Goal: Task Accomplishment & Management: Manage account settings

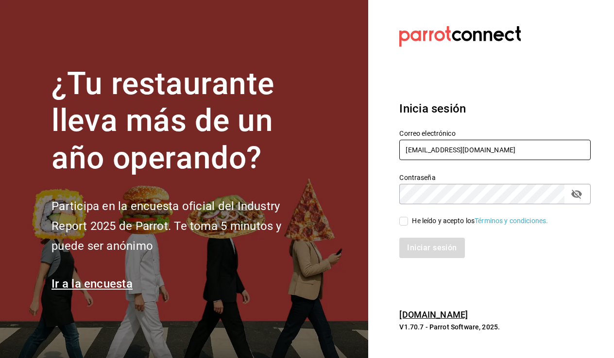
type input "olgalozanovv@gmail.com"
click at [399, 222] on div "He leído y acepto los Términos y condiciones." at bounding box center [489, 215] width 203 height 22
click at [403, 224] on input "He leído y acepto los Términos y condiciones." at bounding box center [403, 221] width 9 height 9
checkbox input "true"
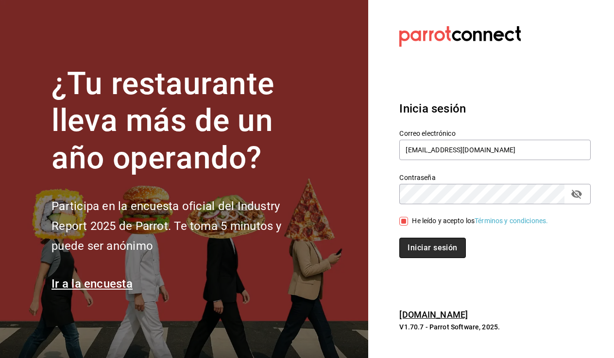
click at [420, 251] on button "Iniciar sesión" at bounding box center [432, 248] width 66 height 20
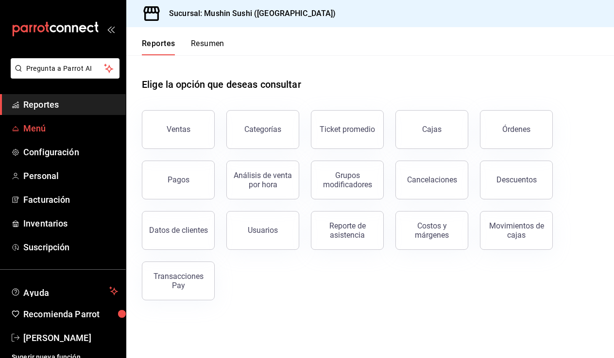
click at [39, 130] on span "Menú" at bounding box center [70, 128] width 95 height 13
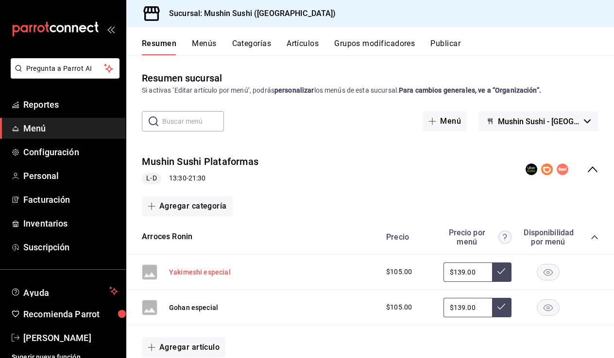
click at [218, 269] on button "Yakimeshi especial" at bounding box center [200, 273] width 62 height 10
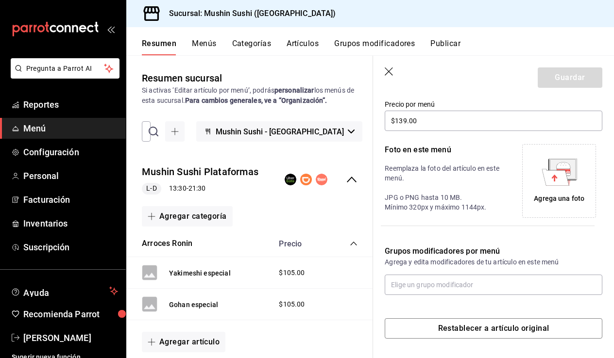
scroll to position [173, 0]
click at [558, 185] on icon at bounding box center [555, 177] width 27 height 17
click at [559, 188] on div "Agrega una foto" at bounding box center [559, 181] width 69 height 69
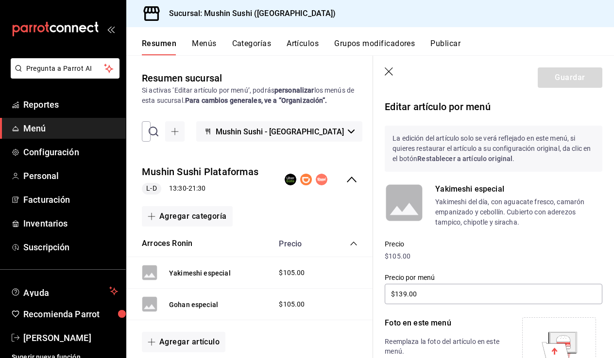
scroll to position [0, 0]
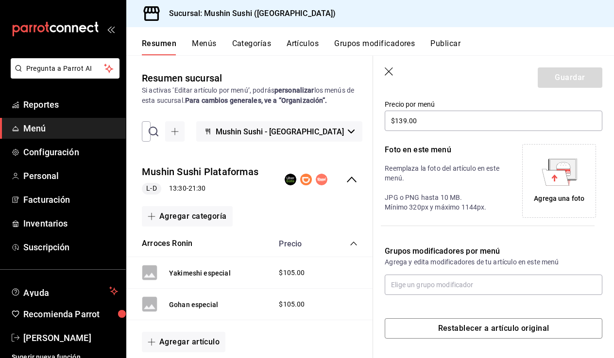
click at [556, 175] on icon at bounding box center [555, 177] width 27 height 17
